Goal: Navigation & Orientation: Find specific page/section

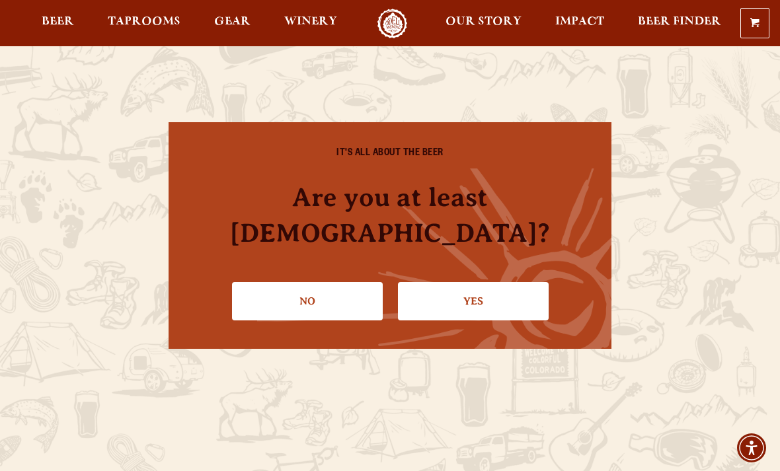
click at [484, 283] on link "Yes" at bounding box center [473, 301] width 151 height 38
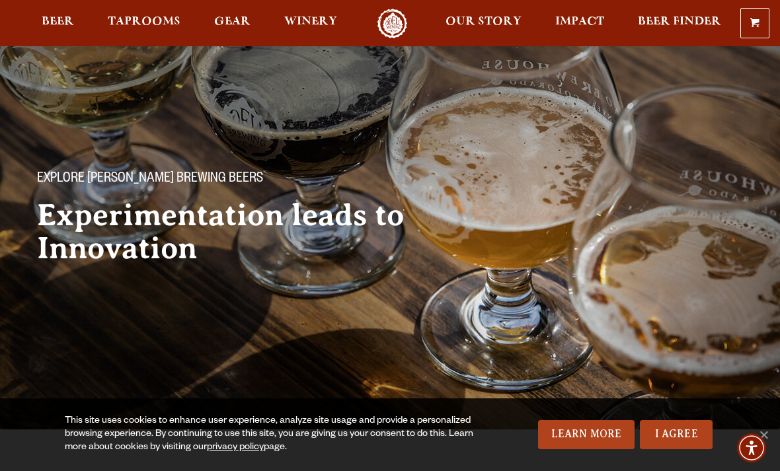
click at [153, 17] on span "Taprooms" at bounding box center [144, 22] width 73 height 11
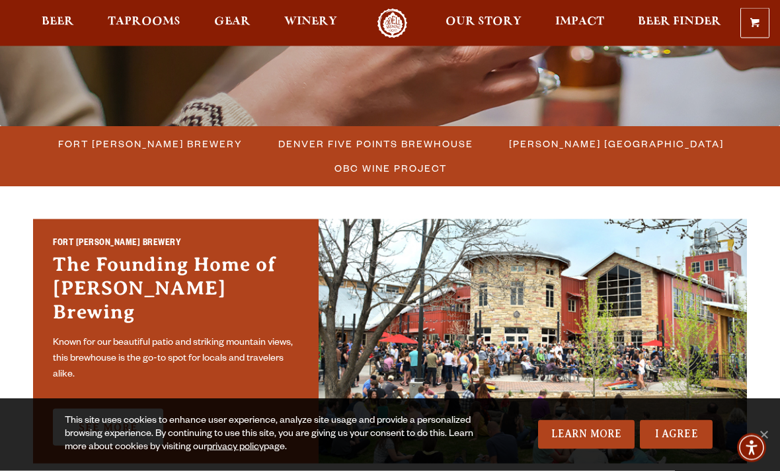
scroll to position [304, 0]
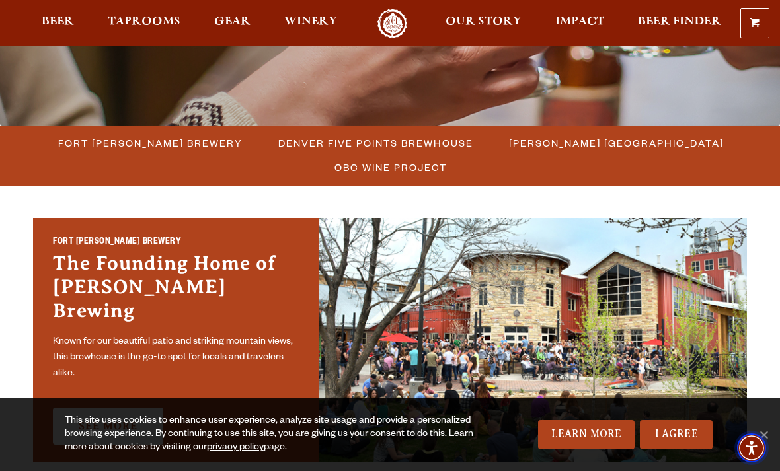
click at [771, 469] on span "Accessibility Menu" at bounding box center [751, 448] width 42 height 42
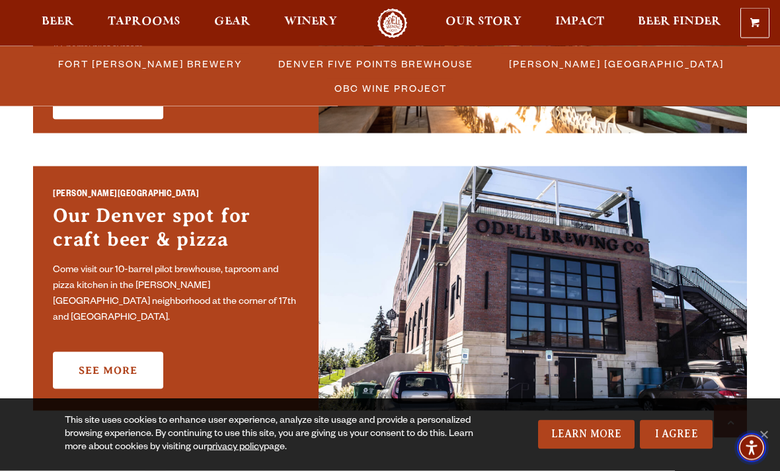
scroll to position [911, 0]
click at [122, 362] on link "See More" at bounding box center [108, 370] width 110 height 37
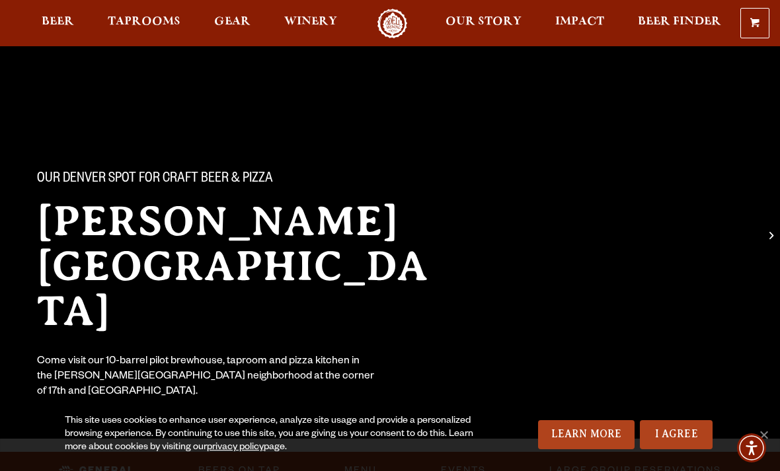
click at [685, 435] on link "I Agree" at bounding box center [676, 434] width 73 height 29
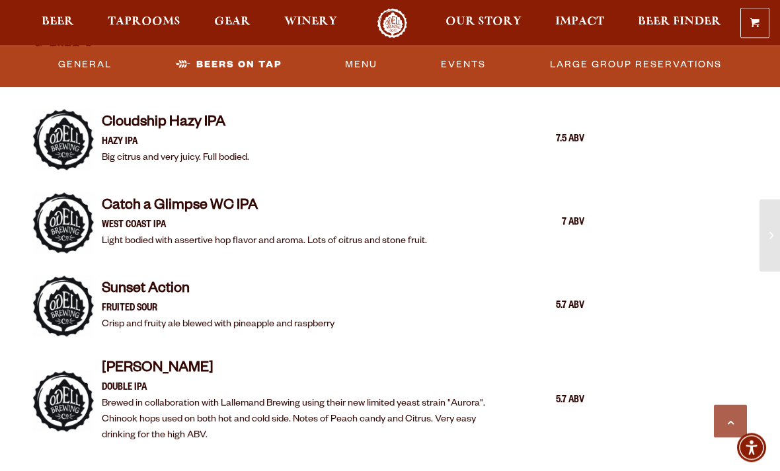
scroll to position [1595, 0]
